Goal: Check status: Check status

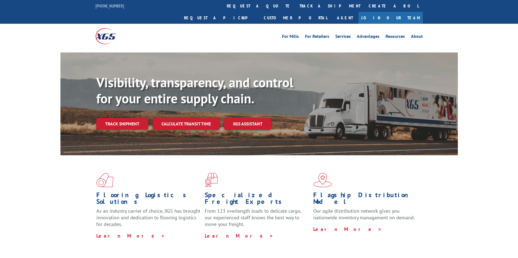
click at [122, 121] on div "Visibility, transparency, and control for your entire supply chain. Track shipm…" at bounding box center [276, 112] width 361 height 77
click at [122, 118] on link "Track shipment" at bounding box center [122, 124] width 52 height 12
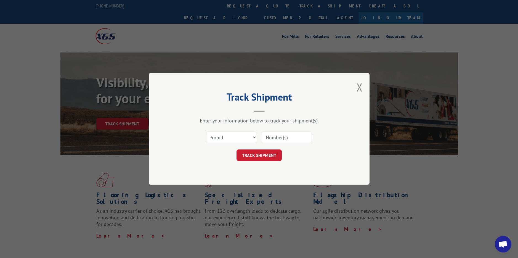
click at [287, 134] on input at bounding box center [286, 138] width 51 height 12
paste input "17593380"
type input "17593380"
click at [265, 157] on button "TRACK SHIPMENT" at bounding box center [258, 155] width 45 height 12
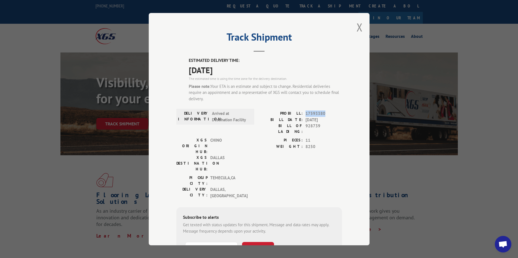
drag, startPoint x: 321, startPoint y: 114, endPoint x: 302, endPoint y: 114, distance: 18.8
click at [302, 114] on div "PROBILL: 17593380" at bounding box center [300, 113] width 83 height 6
copy span "17593380"
click at [84, 59] on div "Track Shipment ESTIMATED DELIVERY TIME: [DATE] The estimated time is using the …" at bounding box center [259, 129] width 518 height 258
click at [363, 24] on div "Track Shipment ESTIMATED DELIVERY TIME: [DATE] The estimated time is using the …" at bounding box center [259, 129] width 221 height 232
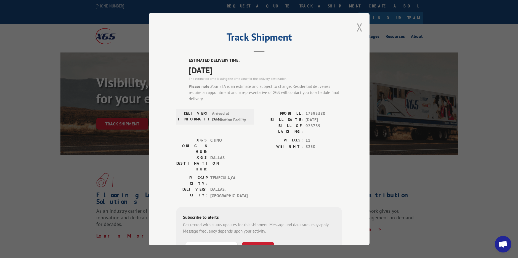
click at [358, 27] on button "Close modal" at bounding box center [359, 27] width 6 height 15
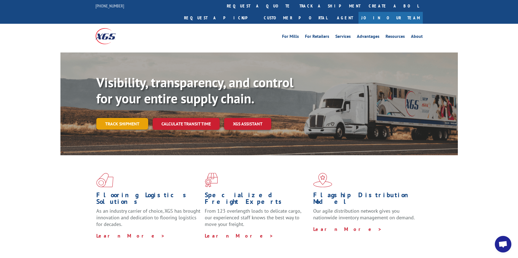
click at [129, 118] on link "Track shipment" at bounding box center [122, 124] width 52 height 12
